Goal: Task Accomplishment & Management: Use online tool/utility

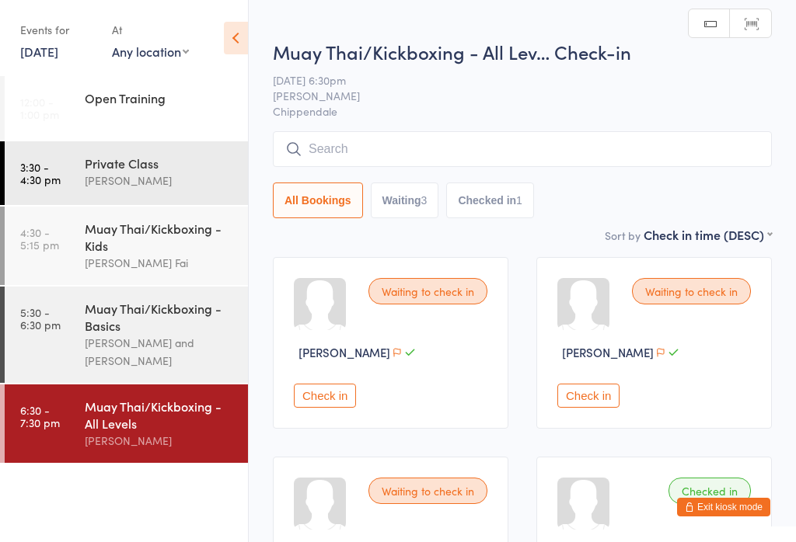
click at [388, 154] on input "search" at bounding box center [522, 149] width 499 height 36
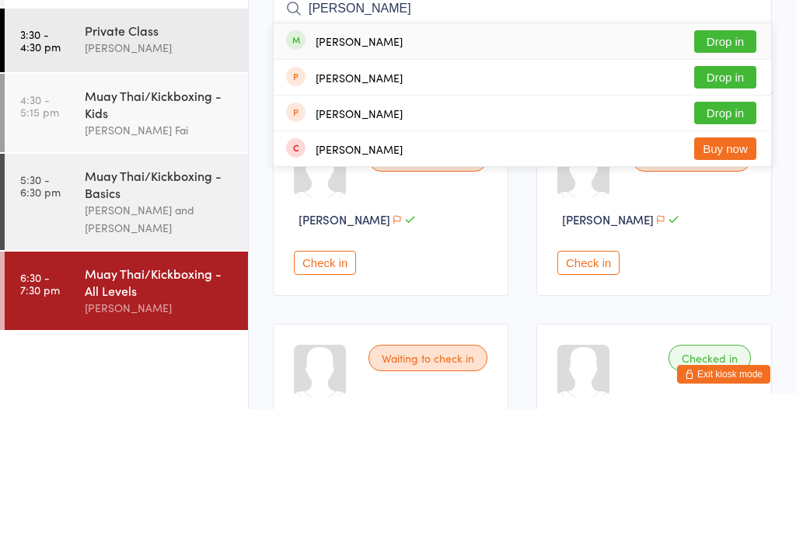
type input "[PERSON_NAME]"
click at [711, 163] on button "Drop in" at bounding box center [725, 174] width 62 height 23
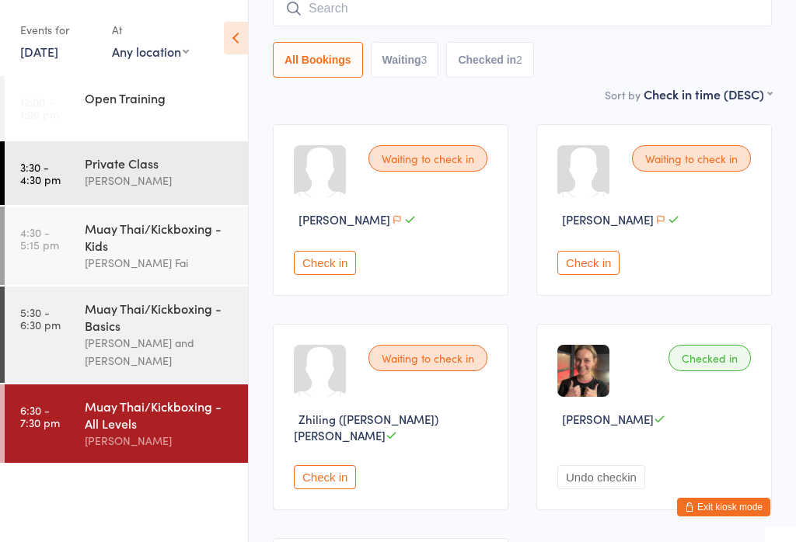
click at [180, 369] on div "[PERSON_NAME] and [PERSON_NAME]" at bounding box center [160, 352] width 150 height 36
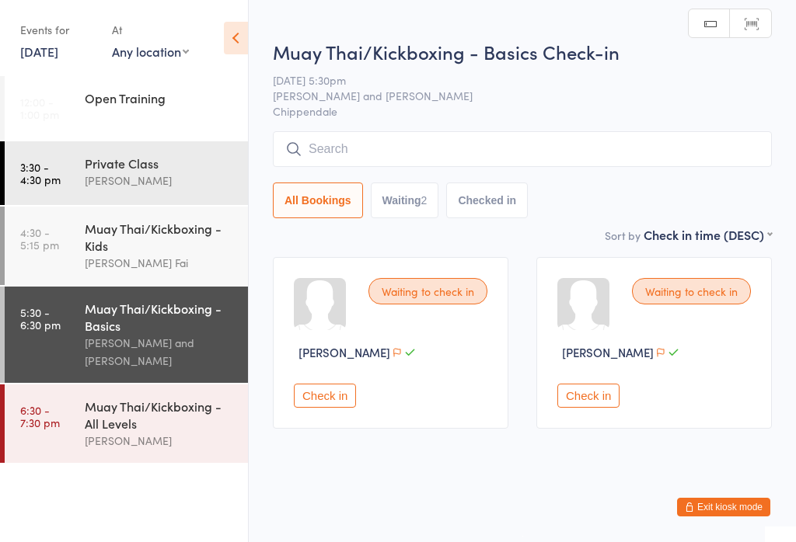
click at [661, 164] on input "search" at bounding box center [522, 149] width 499 height 36
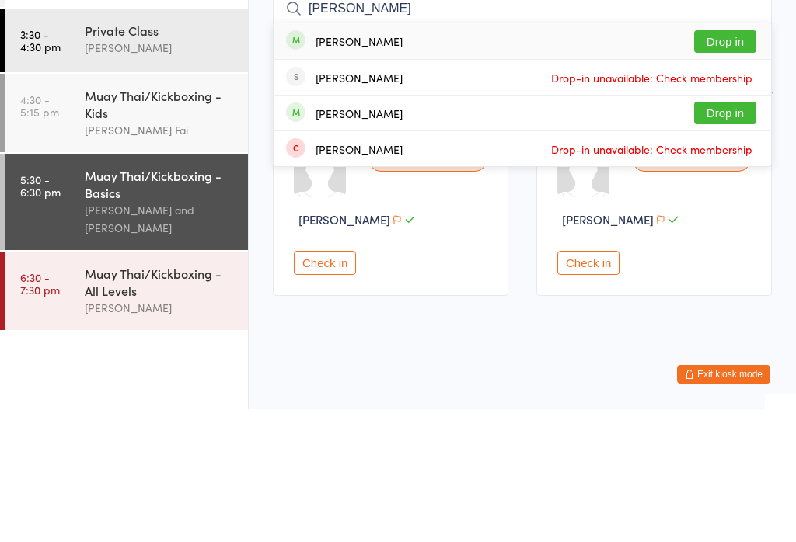
type input "[PERSON_NAME]"
click at [719, 163] on button "Drop in" at bounding box center [725, 174] width 62 height 23
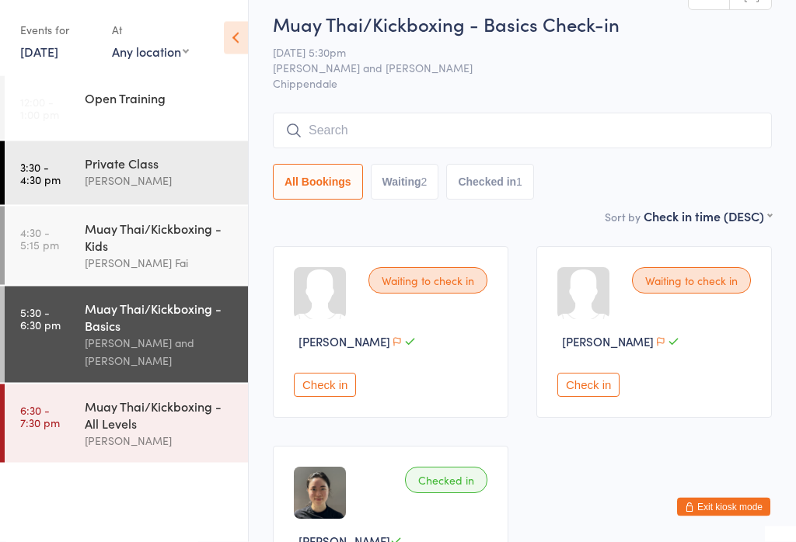
scroll to position [9, 0]
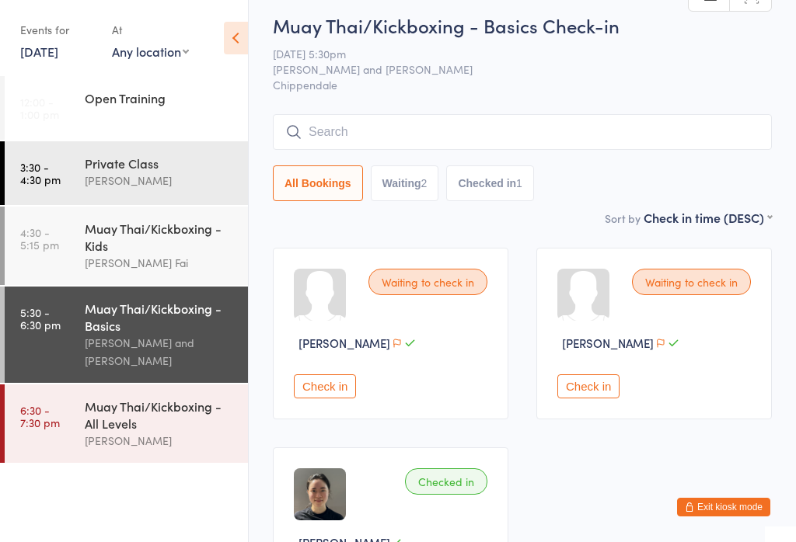
click at [706, 293] on div "Waiting to check in" at bounding box center [691, 282] width 119 height 26
click at [593, 399] on button "Check in" at bounding box center [588, 387] width 62 height 24
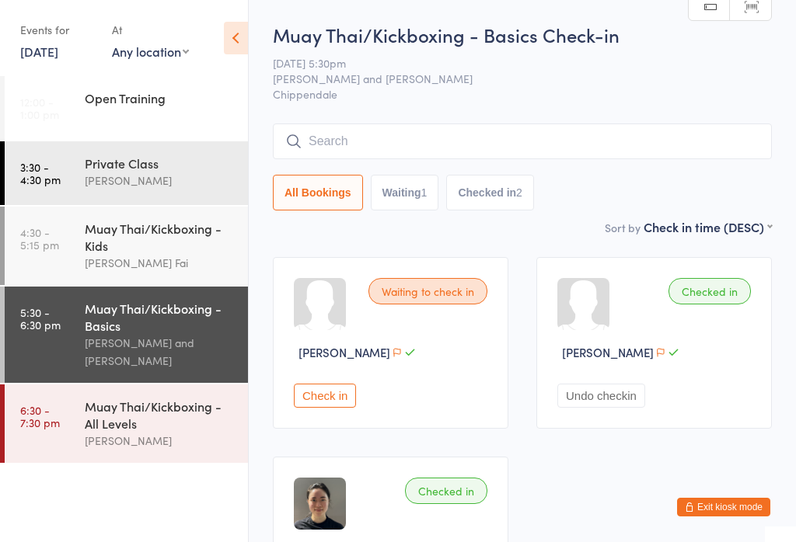
click at [331, 406] on button "Check in" at bounding box center [325, 396] width 62 height 24
click at [414, 145] on input "search" at bounding box center [522, 142] width 499 height 36
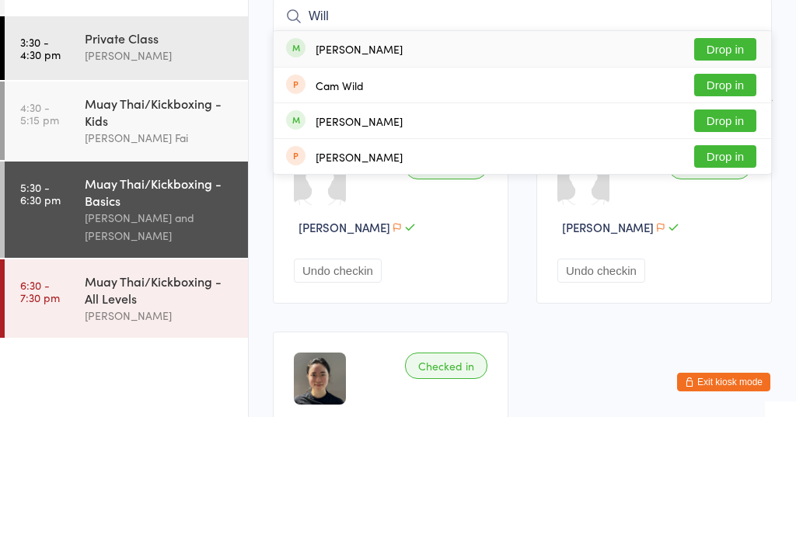
type input "Will"
click at [726, 163] on button "Drop in" at bounding box center [725, 174] width 62 height 23
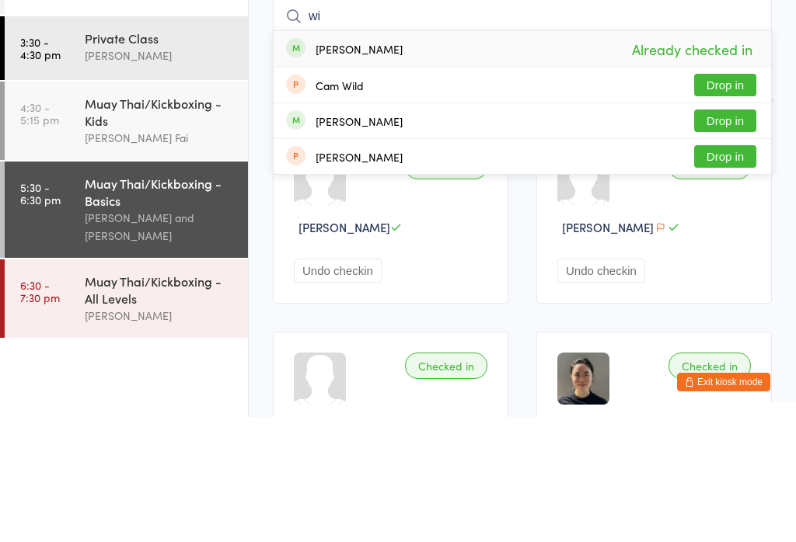
type input "w"
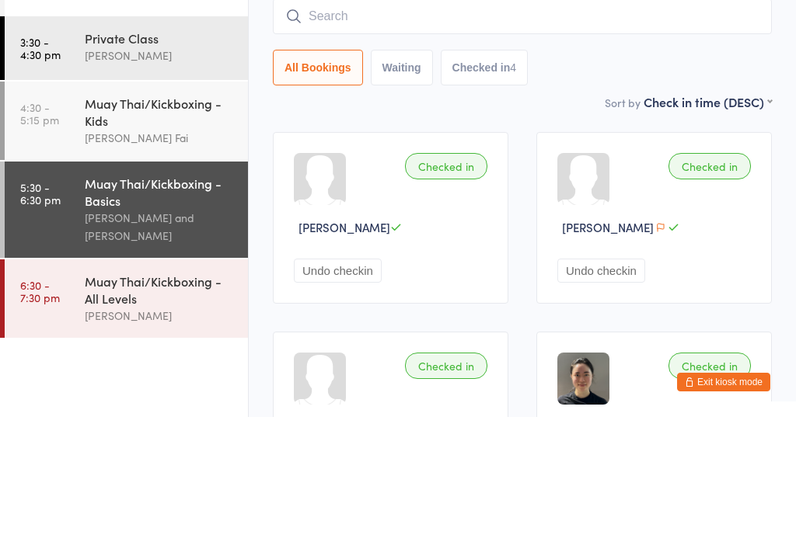
click at [433, 124] on input "search" at bounding box center [522, 142] width 499 height 36
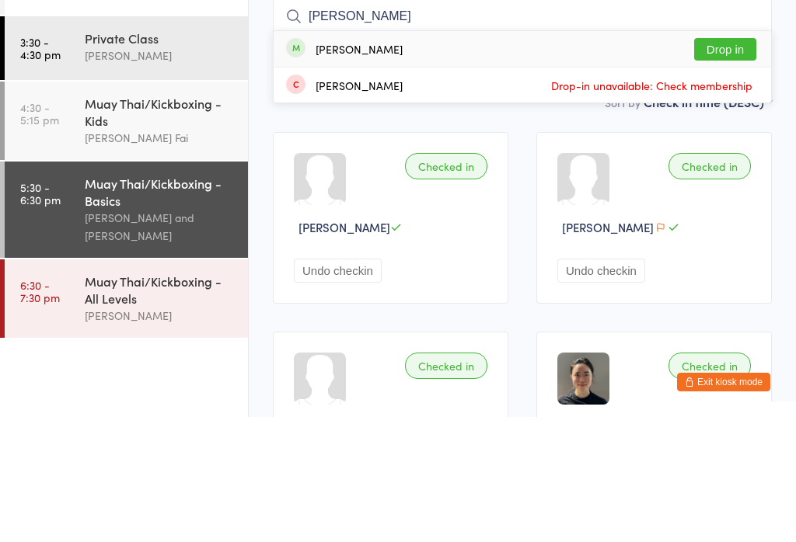
type input "[PERSON_NAME]"
click at [737, 163] on button "Drop in" at bounding box center [725, 174] width 62 height 23
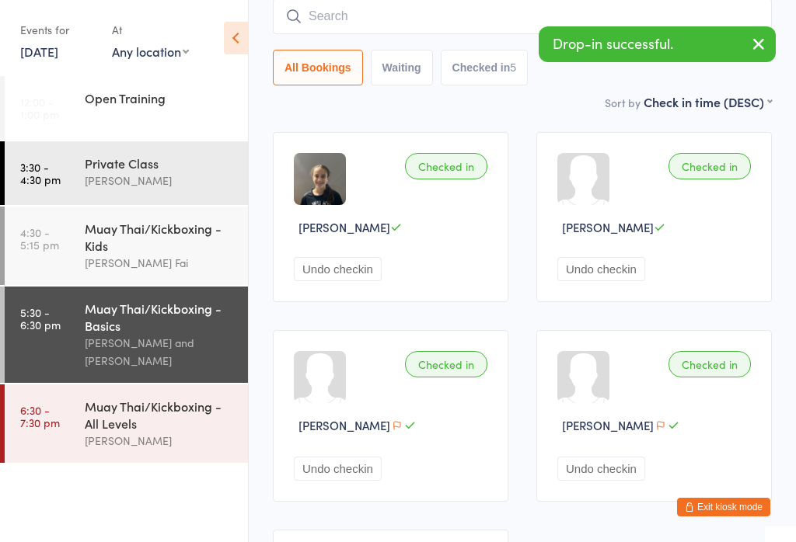
click at [454, 8] on input "search" at bounding box center [522, 16] width 499 height 36
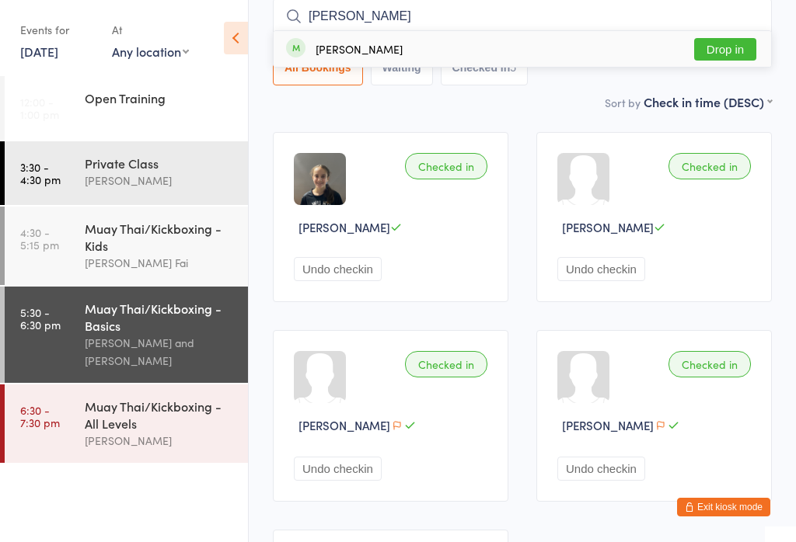
type input "[PERSON_NAME]"
click at [732, 42] on button "Drop in" at bounding box center [725, 49] width 62 height 23
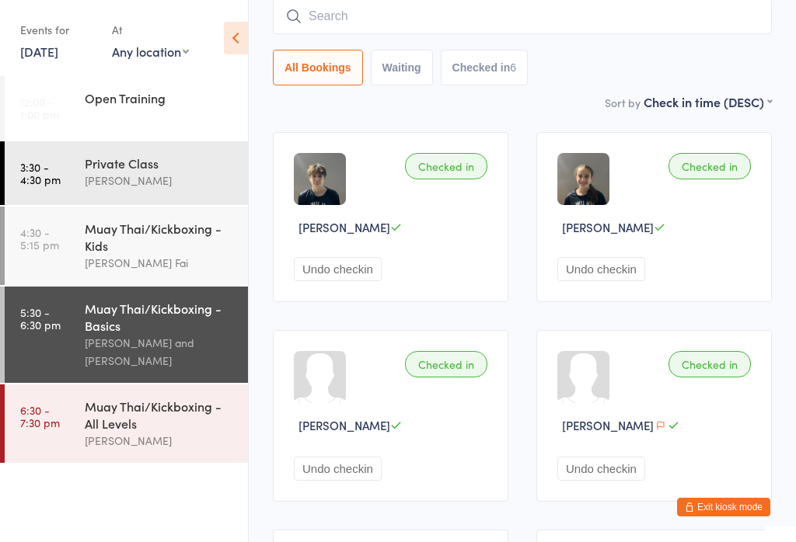
click at [521, 6] on input "search" at bounding box center [522, 16] width 499 height 36
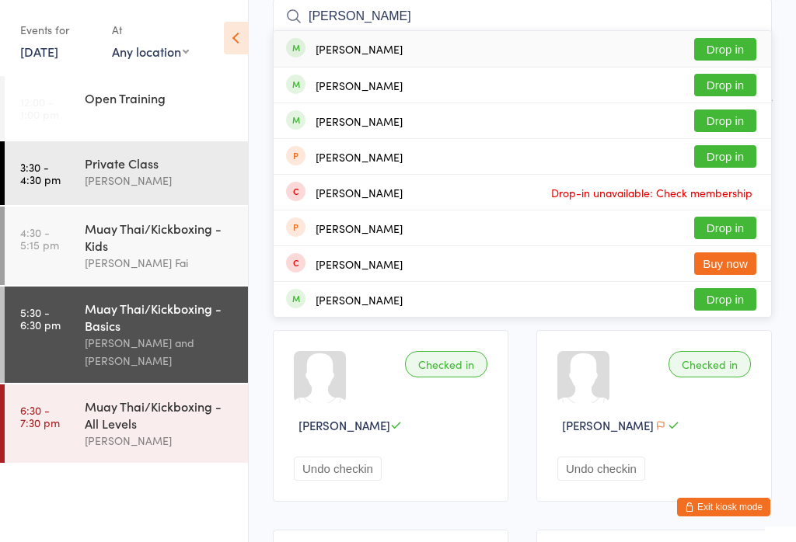
type input "[PERSON_NAME]"
click at [733, 116] on button "Drop in" at bounding box center [725, 121] width 62 height 23
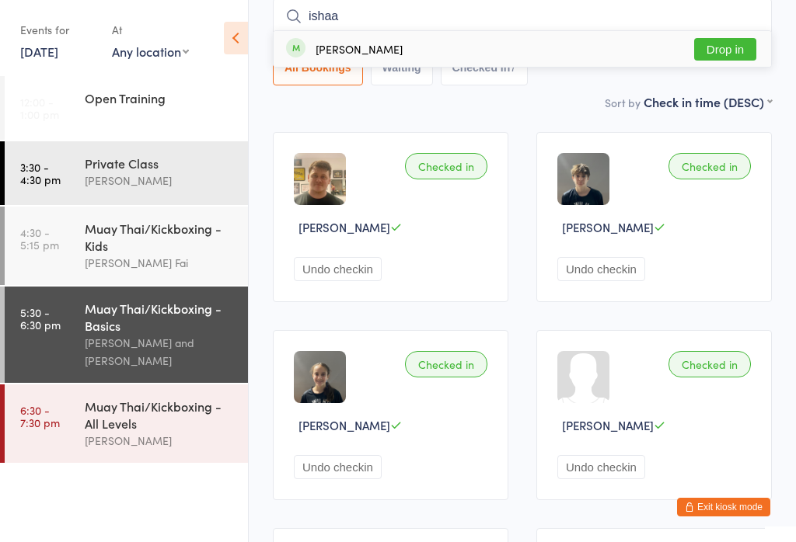
type input "ishaa"
click at [738, 45] on button "Drop in" at bounding box center [725, 49] width 62 height 23
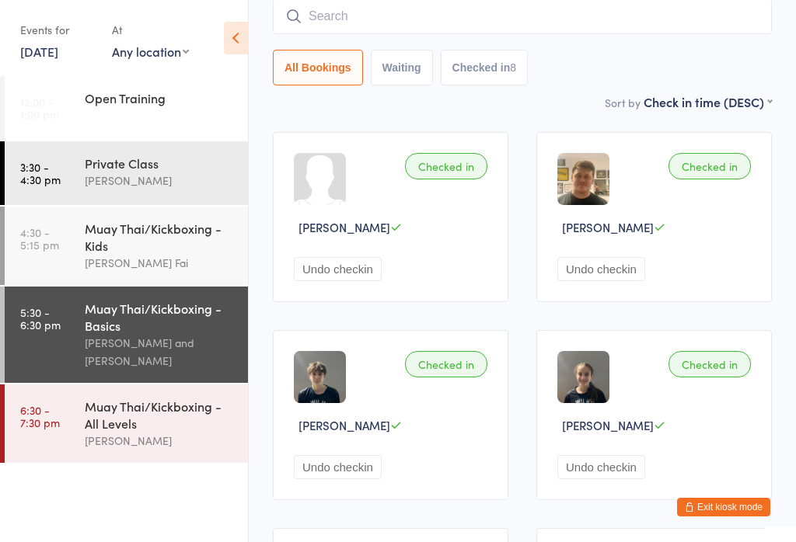
click at [662, 23] on input "search" at bounding box center [522, 16] width 499 height 36
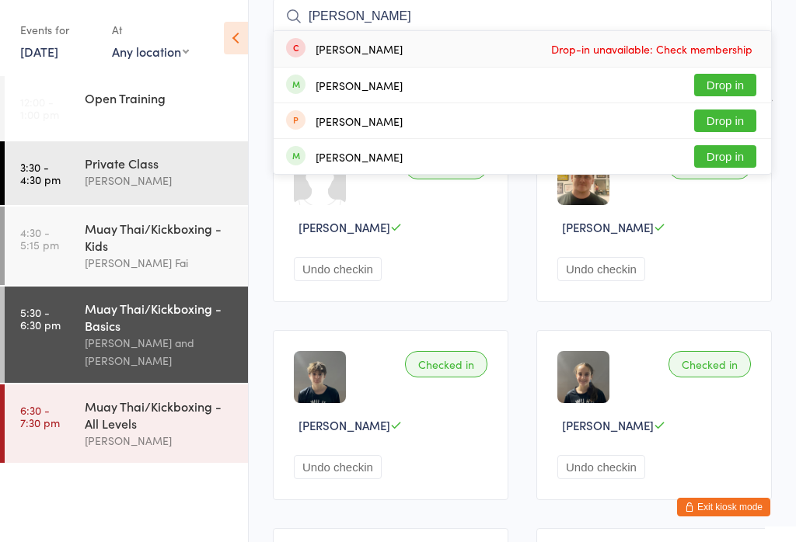
type input "[PERSON_NAME]"
click at [744, 83] on button "Drop in" at bounding box center [725, 85] width 62 height 23
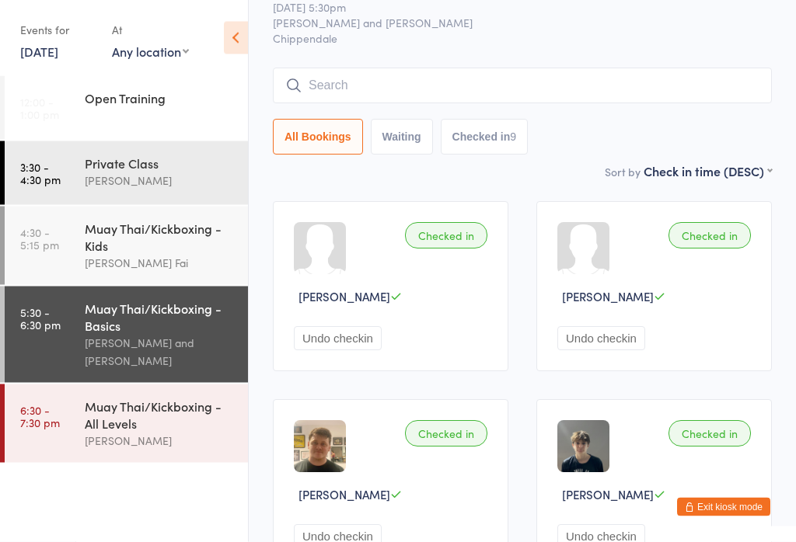
scroll to position [51, 0]
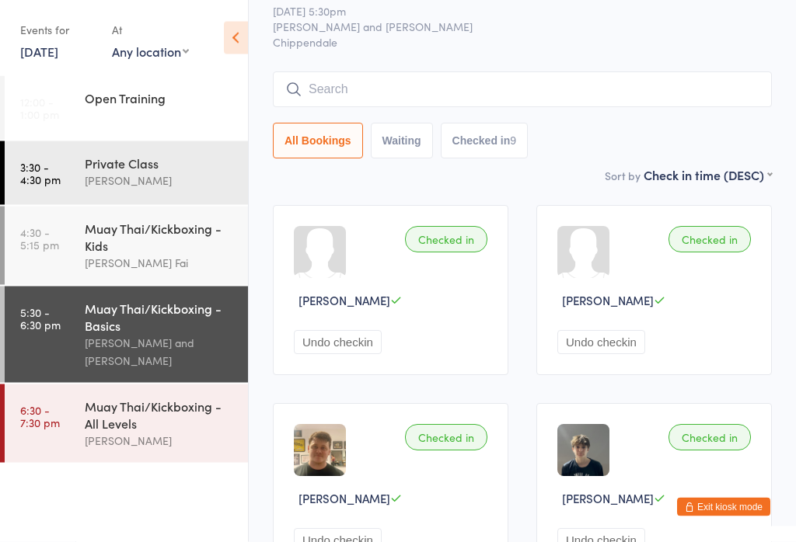
click at [440, 92] on input "search" at bounding box center [522, 90] width 499 height 36
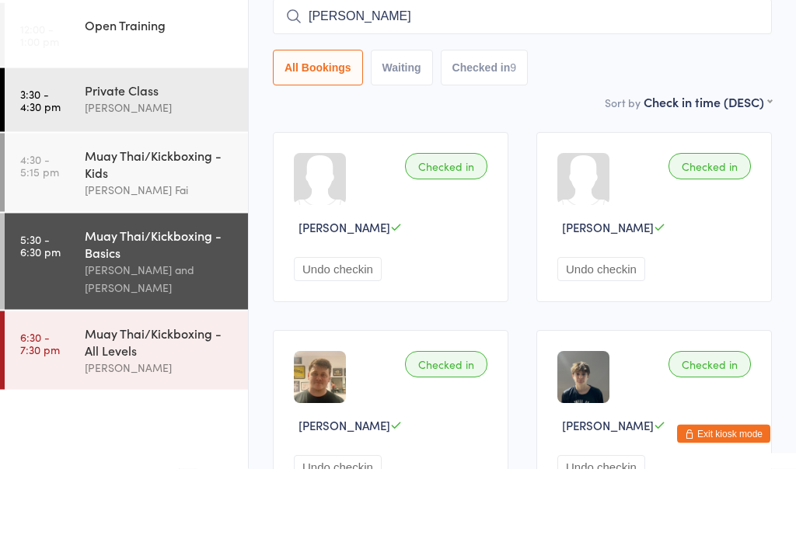
type input "[PERSON_NAME]"
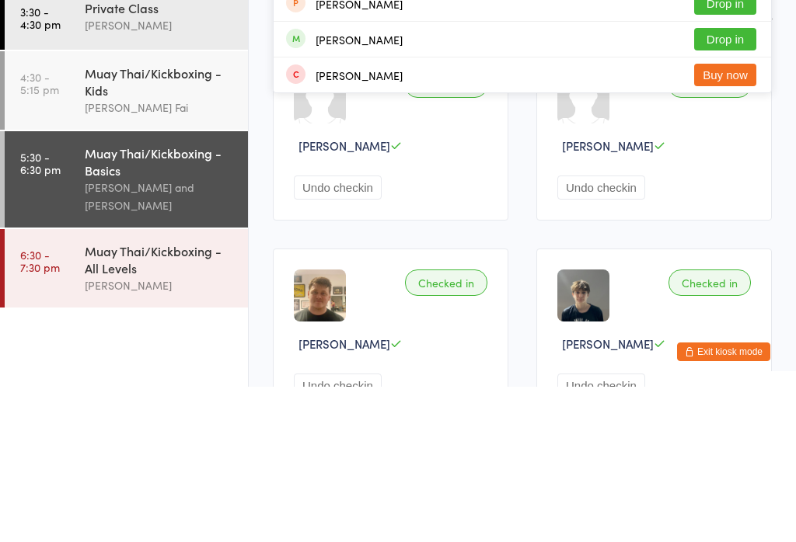
click at [160, 334] on div "[PERSON_NAME] and [PERSON_NAME]" at bounding box center [160, 352] width 150 height 36
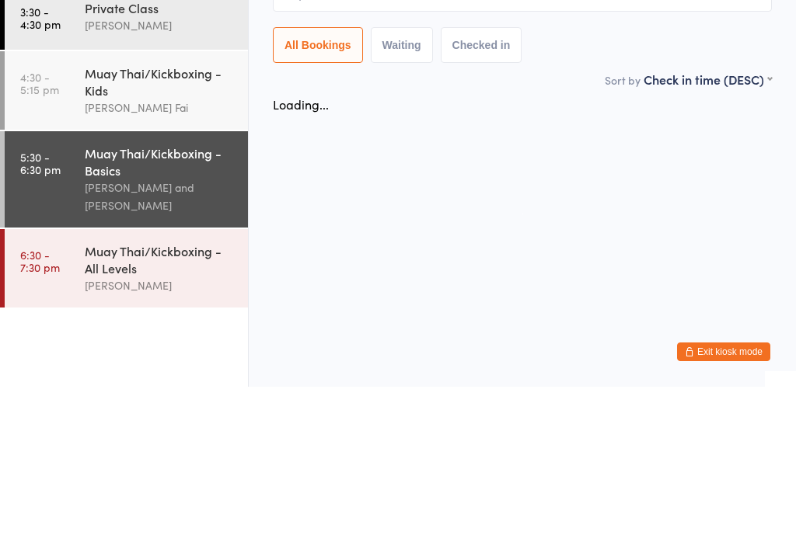
scroll to position [0, 0]
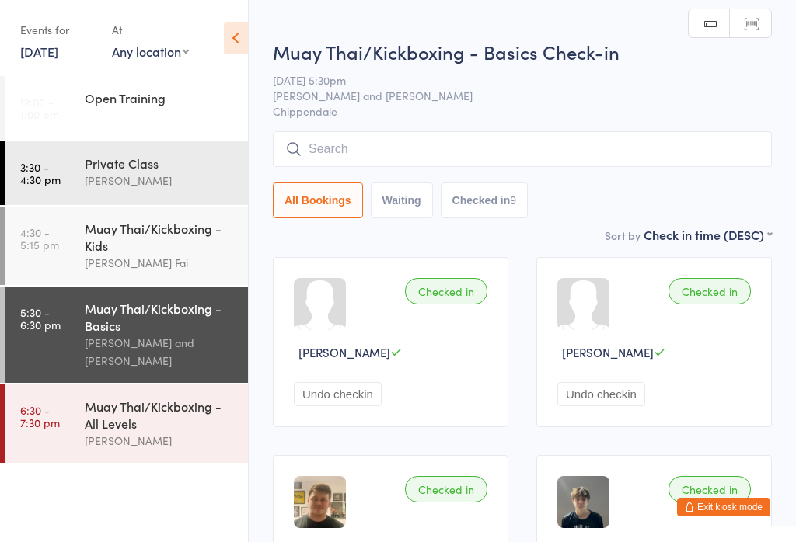
click at [425, 151] on input "search" at bounding box center [522, 149] width 499 height 36
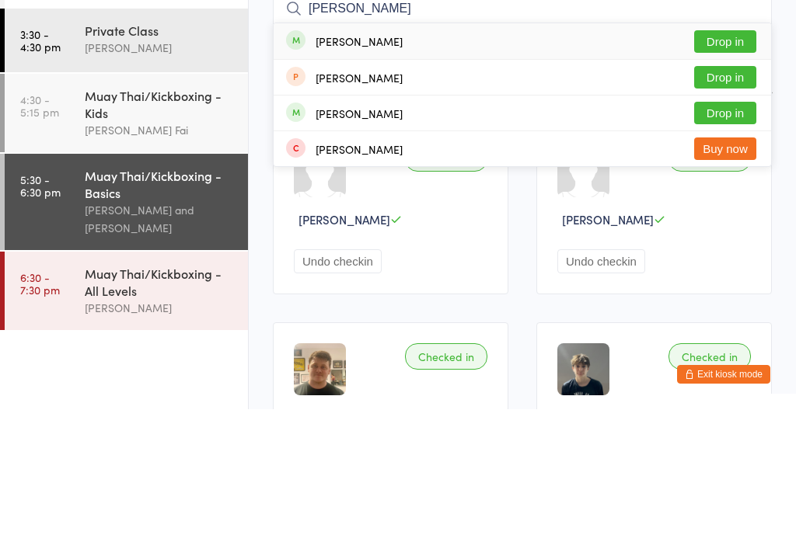
type input "[PERSON_NAME]"
click at [739, 163] on button "Drop in" at bounding box center [725, 174] width 62 height 23
